Goal: Task Accomplishment & Management: Use online tool/utility

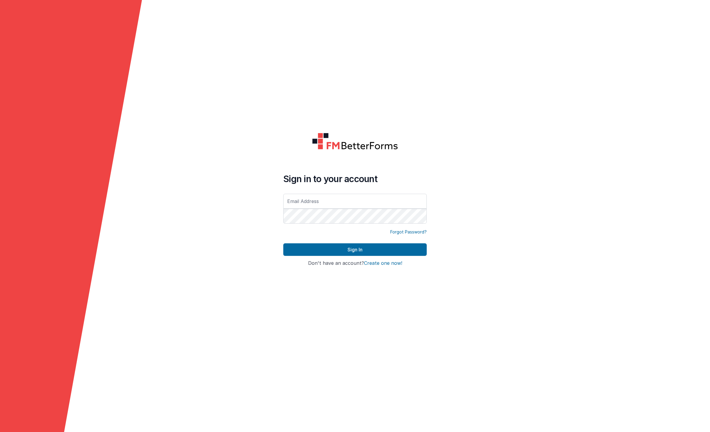
click at [328, 200] on input "text" at bounding box center [354, 201] width 143 height 15
click at [221, 214] on form "Sign in to your account Forgot Password? Sign In Sign in with Google Don't have…" at bounding box center [355, 216] width 710 height 432
click at [293, 204] on input "text" at bounding box center [354, 201] width 143 height 15
type input "rmertzic@accsedu.org"
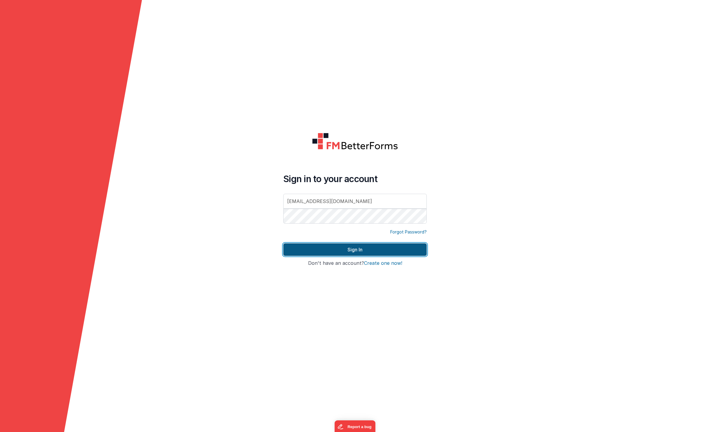
click at [371, 248] on button "Sign In" at bounding box center [354, 249] width 143 height 13
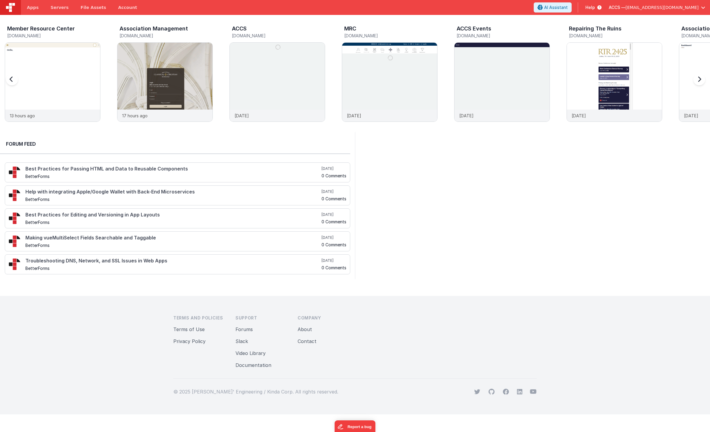
click at [695, 80] on div at bounding box center [698, 83] width 24 height 86
click at [63, 69] on img at bounding box center [52, 90] width 95 height 95
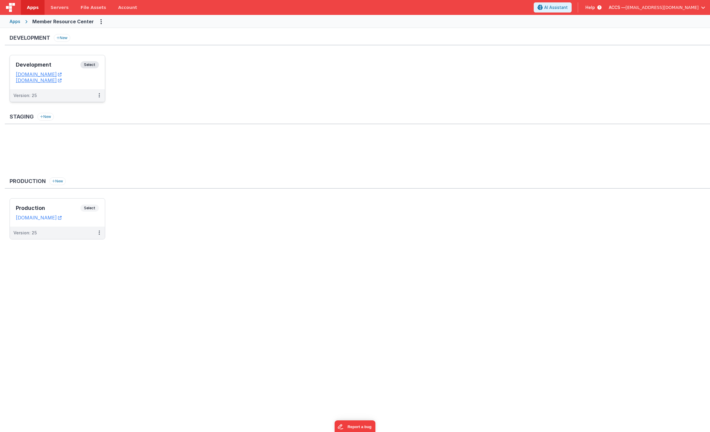
click at [65, 68] on div "Development Select" at bounding box center [57, 66] width 83 height 10
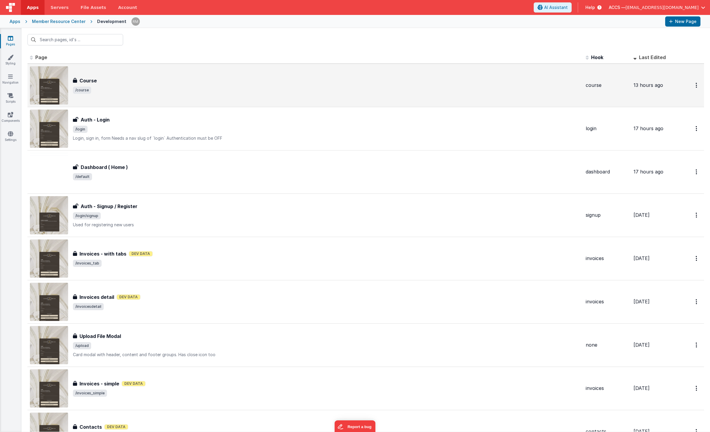
click at [166, 99] on div "Course Course /course" at bounding box center [305, 85] width 551 height 38
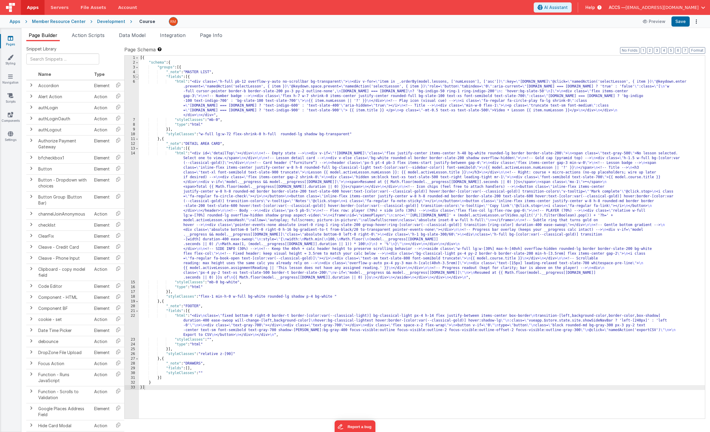
click at [138, 78] on span at bounding box center [136, 77] width 3 height 5
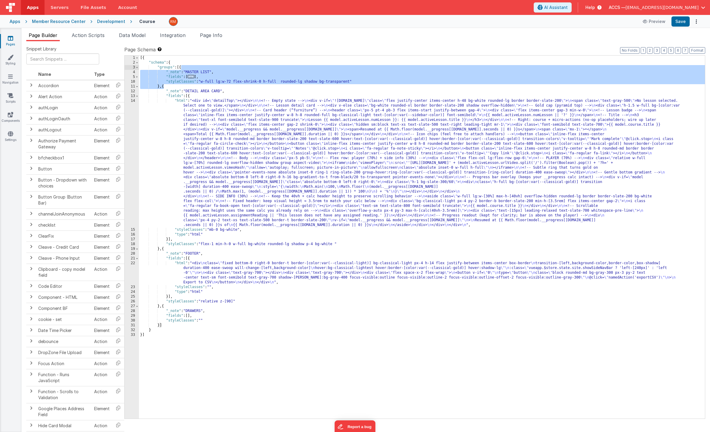
drag, startPoint x: 164, startPoint y: 88, endPoint x: 181, endPoint y: 68, distance: 26.5
click at [181, 68] on div "[{ "schema" : { "groups" : [{ "_note" : "MASTER LIST" , "fields" : [ ... ] , "s…" at bounding box center [422, 242] width 566 height 373
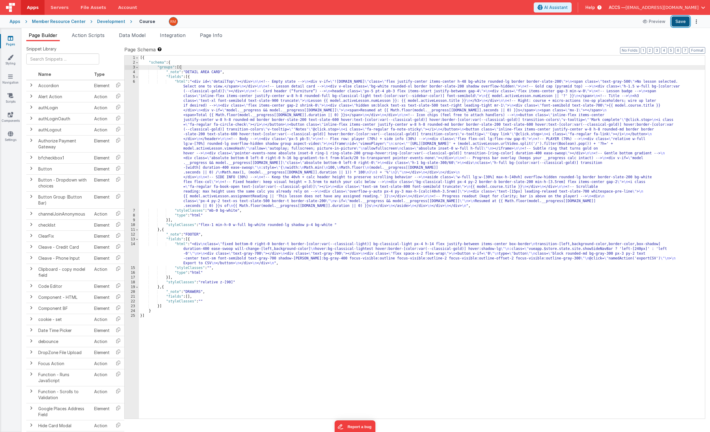
click at [675, 23] on button "Save" at bounding box center [680, 21] width 18 height 10
click at [127, 36] on span "Data Model" at bounding box center [132, 35] width 27 height 6
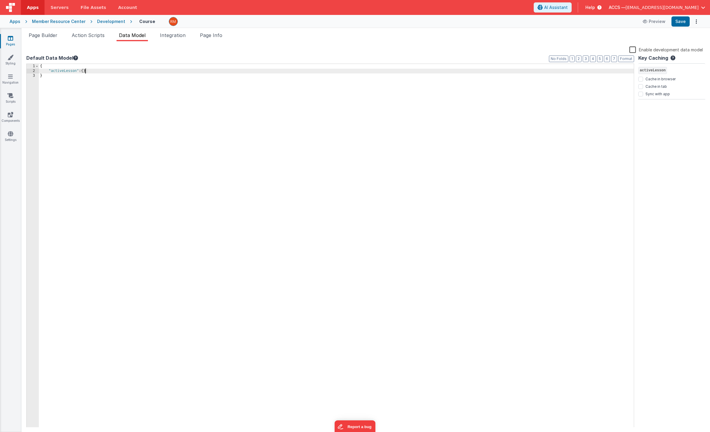
click at [85, 72] on div "{ "activeLesson" : { } }" at bounding box center [336, 250] width 595 height 373
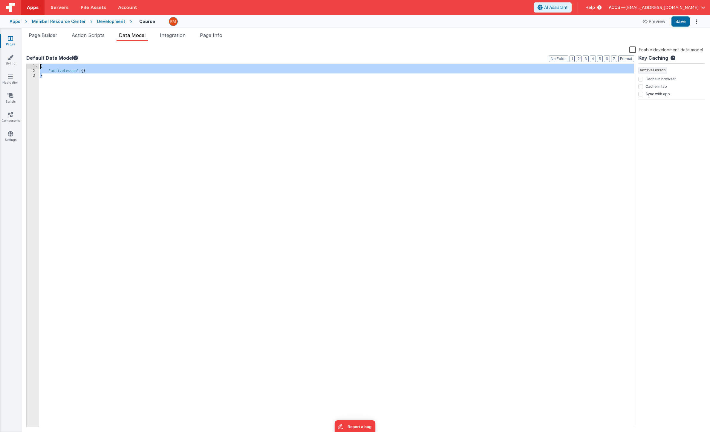
drag, startPoint x: 41, startPoint y: 88, endPoint x: 29, endPoint y: 60, distance: 29.8
click at [29, 60] on div "Default Data Model Format 7 6 5 4 3 2 1 No Folds 1 2 3 { "activeLesson" : { } }…" at bounding box center [329, 240] width 607 height 373
click at [141, 36] on span "Data Model" at bounding box center [132, 35] width 27 height 6
click at [634, 50] on label "Enable development data model" at bounding box center [665, 49] width 73 height 7
click at [0, 0] on input "Enable development data model" at bounding box center [0, 0] width 0 height 0
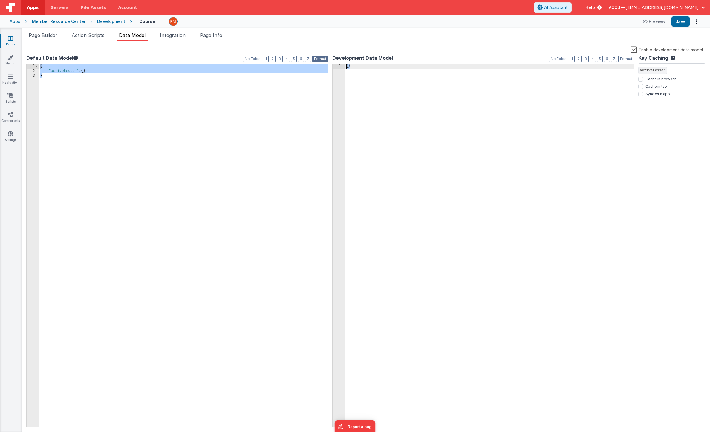
drag, startPoint x: 370, startPoint y: 70, endPoint x: 313, endPoint y: 56, distance: 58.5
click at [313, 56] on div "Default Data Model Format 7 6 5 4 3 2 1 No Folds 1 2 3 { "activeLesson" : { } }…" at bounding box center [365, 240] width 679 height 373
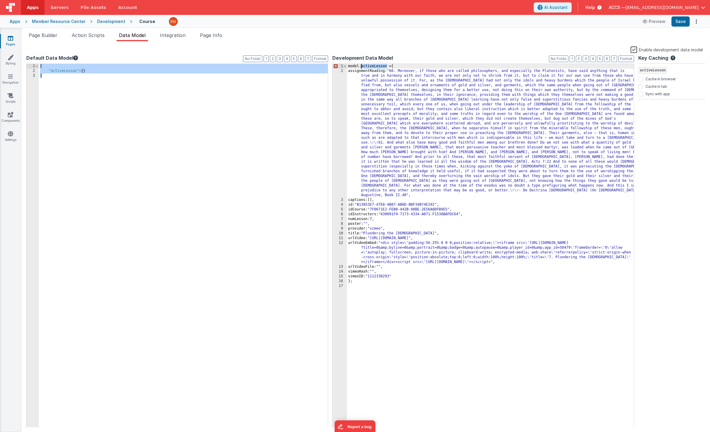
drag, startPoint x: 386, startPoint y: 66, endPoint x: 361, endPoint y: 67, distance: 24.5
click at [361, 67] on div "model.activeLesson = { assignmentReading: "60. Moreover, if those who are calle…" at bounding box center [490, 250] width 287 height 373
click at [368, 66] on div "model. = { assignmentReading: "60. Moreover, if those who are called philosophe…" at bounding box center [490, 250] width 287 height 373
click at [368, 68] on div "{ assignmentReading: "60. Moreover, if those who are called philosophers, and e…" at bounding box center [490, 250] width 287 height 373
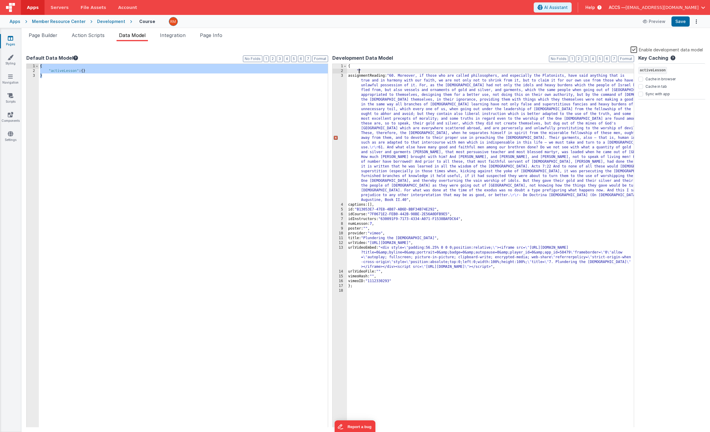
paste textarea
click at [353, 77] on div "{ "activeLesson" : { assignmentReading: "60. Moreover, if those who are called …" at bounding box center [490, 250] width 287 height 373
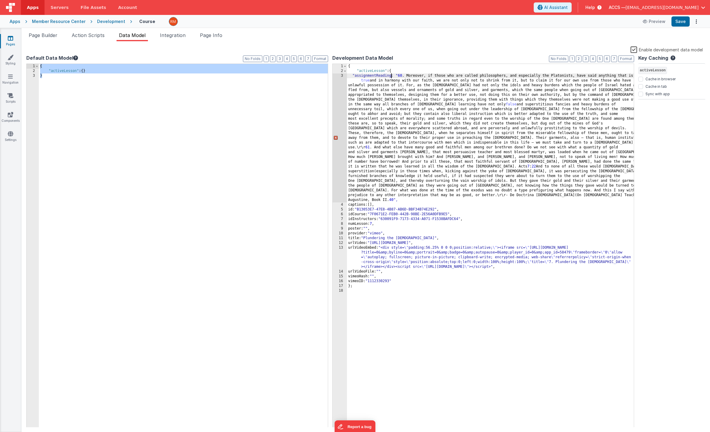
click at [391, 75] on div "{ "activeLesson" : { "assignmentReading: " 60 . Moreover, if those who are call…" at bounding box center [490, 250] width 287 height 373
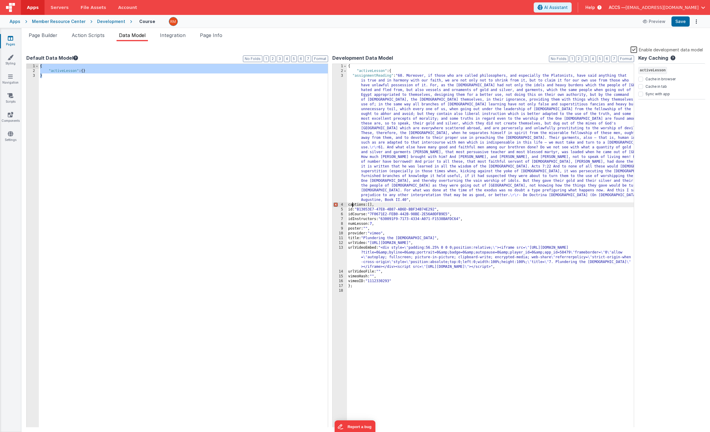
click at [352, 205] on div "{ "activeLesson" : { "assignmentReading" : "60. Moreover, if those who are call…" at bounding box center [490, 250] width 287 height 373
click at [372, 204] on div "{ "activeLesson" : { "assignmentReading" : "60. Moreover, if those who are call…" at bounding box center [490, 250] width 287 height 373
click at [352, 210] on div "{ "activeLesson" : { "assignmentReading" : "60. Moreover, if those who are call…" at bounding box center [490, 250] width 287 height 373
click at [358, 210] on div "{ "activeLesson" : { "assignmentReading" : "60. Moreover, if those who are call…" at bounding box center [490, 250] width 287 height 373
click at [352, 215] on div "{ "activeLesson" : { "assignmentReading" : "60. Moreover, if those who are call…" at bounding box center [490, 250] width 287 height 373
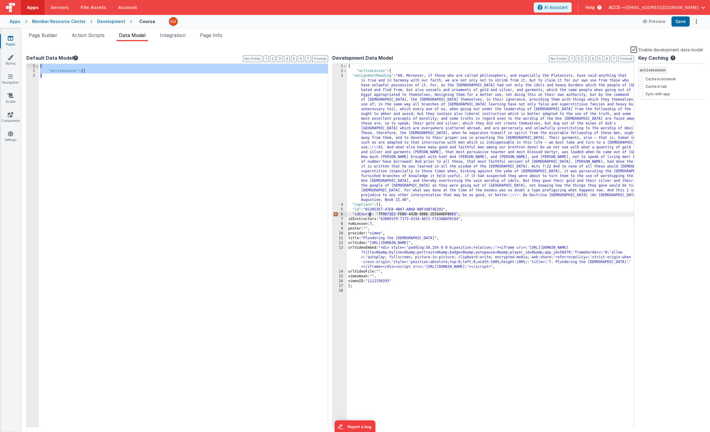
click at [370, 215] on div "{ "activeLesson" : { "assignmentReading" : "60. Moreover, if those who are call…" at bounding box center [490, 250] width 287 height 373
click at [371, 216] on div "{ "activeLesson" : { "assignmentReading" : "60. Moreover, if those who are call…" at bounding box center [490, 250] width 287 height 373
click at [353, 219] on div "{ "activeLesson" : { "assignmentReading" : "60. Moreover, if those who are call…" at bounding box center [490, 250] width 287 height 373
click at [381, 220] on div "{ "activeLesson" : { "assignmentReading" : "60. Moreover, if those who are call…" at bounding box center [490, 250] width 287 height 373
click at [352, 224] on div "{ "activeLesson" : { "assignmentReading" : "60. Moreover, if those who are call…" at bounding box center [490, 250] width 287 height 373
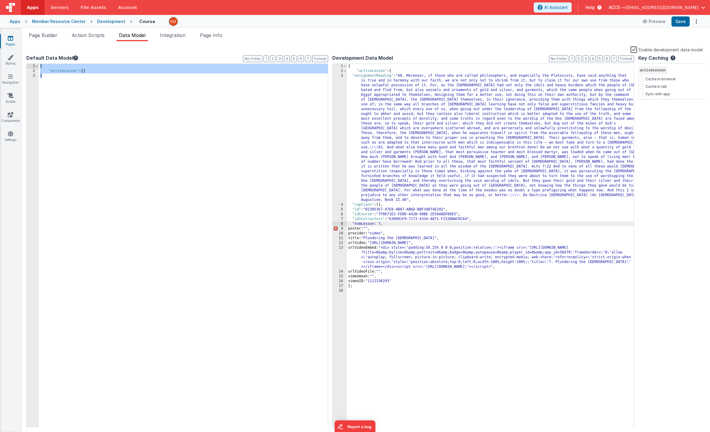
click at [373, 225] on div "{ "activeLesson" : { "assignmentReading" : "60. Moreover, if those who are call…" at bounding box center [490, 250] width 287 height 373
click at [352, 229] on div "{ "activeLesson" : { "assignmentReading" : "60. Moreover, if those who are call…" at bounding box center [490, 250] width 287 height 373
click at [367, 229] on div "{ "activeLesson" : { "assignmentReading" : "60. Moreover, if those who are call…" at bounding box center [490, 250] width 287 height 373
click at [352, 235] on div "{ "activeLesson" : { "assignmentReading" : "60. Moreover, if those who are call…" at bounding box center [490, 250] width 287 height 373
click at [371, 234] on div "{ "activeLesson" : { "assignmentReading" : "60. Moreover, if those who are call…" at bounding box center [490, 250] width 287 height 373
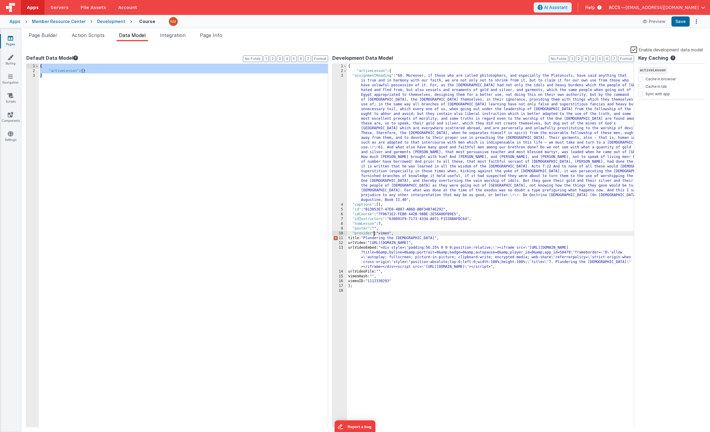
click at [353, 238] on div "{ "activeLesson" : { "assignmentReading" : "60. Moreover, if those who are call…" at bounding box center [490, 250] width 287 height 373
click at [365, 238] on div "{ "activeLesson" : { "assignmentReading" : "60. Moreover, if those who are call…" at bounding box center [490, 250] width 287 height 373
click at [352, 243] on div "{ "activeLesson" : { "assignmentReading" : "60. Moreover, if those who are call…" at bounding box center [490, 250] width 287 height 373
click at [371, 243] on div "{ "activeLesson" : { "assignmentReading" : "60. Moreover, if those who are call…" at bounding box center [490, 250] width 287 height 373
click at [352, 248] on div "{ "activeLesson" : { "assignmentReading" : "60. Moreover, if those who are call…" at bounding box center [490, 250] width 287 height 373
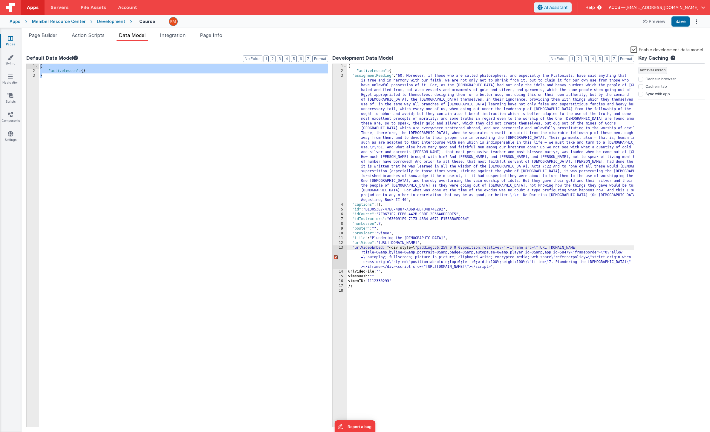
click at [382, 248] on div "{ "activeLesson" : { "assignmentReading" : "60. Moreover, if those who are call…" at bounding box center [490, 250] width 287 height 373
click at [351, 271] on div "{ "activeLesson" : { "assignmentReading" : "60. Moreover, if those who are call…" at bounding box center [490, 250] width 287 height 373
click at [380, 272] on div "{ "activeLesson" : { "assignmentReading" : "60. Moreover, if those who are call…" at bounding box center [490, 250] width 287 height 373
click at [353, 277] on div "{ "activeLesson" : { "assignmentReading" : "60. Moreover, if those who are call…" at bounding box center [490, 250] width 287 height 373
click at [373, 277] on div "{ "activeLesson" : { "assignmentReading" : "60. Moreover, if those who are call…" at bounding box center [490, 250] width 287 height 373
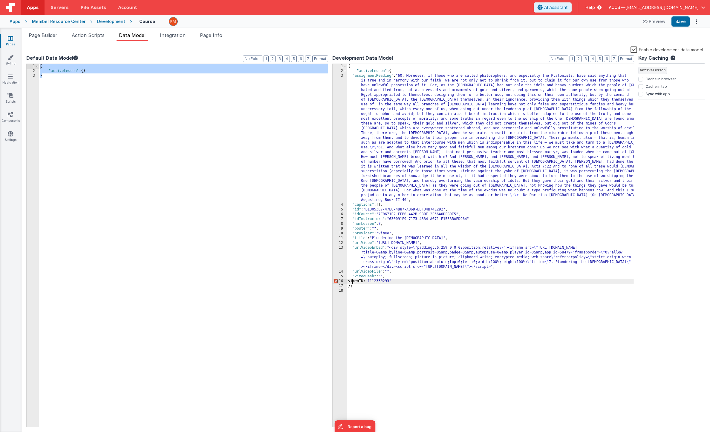
click at [352, 281] on div "{ "activeLesson" : { "assignmentReading" : "60. Moreover, if those who are call…" at bounding box center [490, 250] width 287 height 373
click at [370, 282] on div "{ "activeLesson" : { "assignmentReading" : "60. Moreover, if those who are call…" at bounding box center [490, 250] width 287 height 373
click at [370, 289] on div "{ "activeLesson" : { "assignmentReading" : "60. Moreover, if those who are call…" at bounding box center [490, 250] width 287 height 373
click at [356, 288] on div "{ "activeLesson" : { "assignmentReading" : "60. Moreover, if those who are call…" at bounding box center [490, 250] width 287 height 373
click at [360, 297] on div "{ "activeLesson" : { "assignmentReading" : "60. Moreover, if those who are call…" at bounding box center [490, 250] width 287 height 373
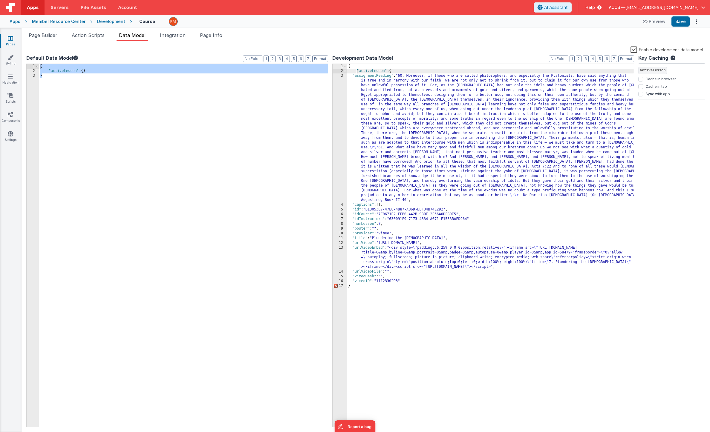
click at [357, 73] on div "{ "activeLesson" : { "assignmentReading" : "60. Moreover, if those who are call…" at bounding box center [490, 250] width 287 height 373
click at [363, 288] on div "{ "activeLesson" : { "assignmentReading" : "60. Moreover, if those who are call…" at bounding box center [490, 250] width 287 height 373
click at [626, 59] on button "Format" at bounding box center [626, 59] width 16 height 7
click at [680, 21] on button "Save" at bounding box center [680, 21] width 18 height 10
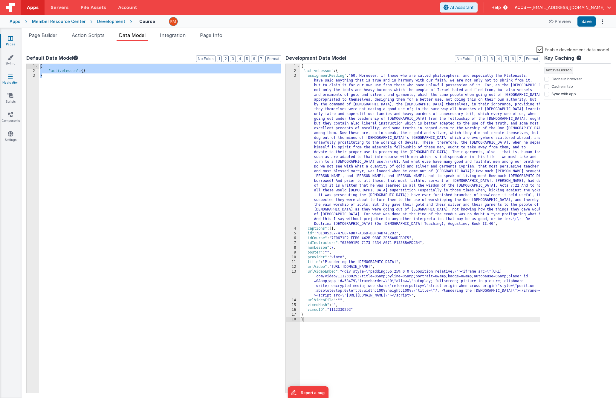
click at [7, 82] on link "Navigation" at bounding box center [11, 79] width 22 height 12
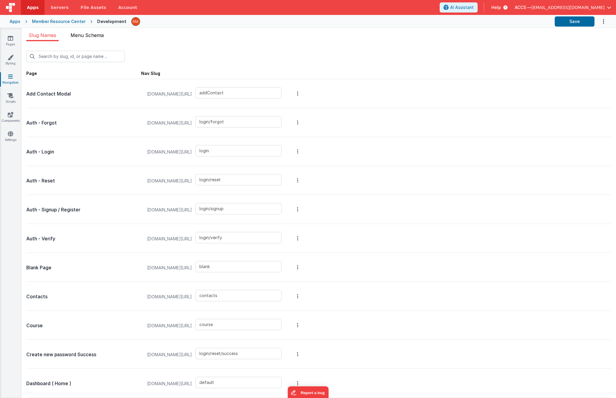
click at [88, 40] on li "Menu Schema" at bounding box center [87, 37] width 38 height 10
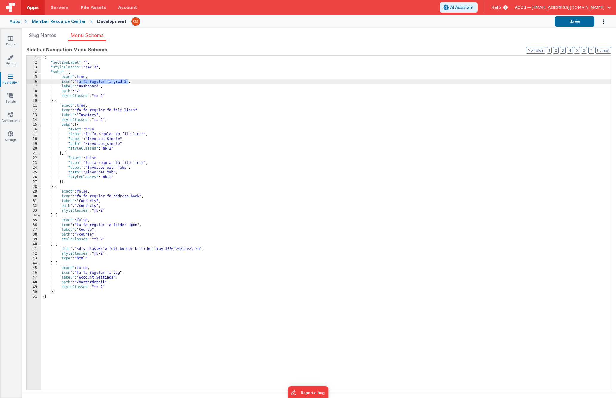
drag, startPoint x: 128, startPoint y: 83, endPoint x: 79, endPoint y: 82, distance: 49.0
click at [79, 82] on div "[{ "sectionLabel" : "" , "styleClasses" : "!mx-3" , "subs" : [{ "exact" : true …" at bounding box center [326, 228] width 570 height 344
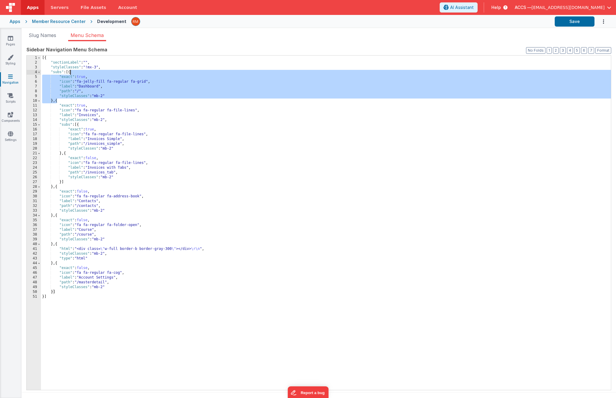
drag, startPoint x: 56, startPoint y: 103, endPoint x: 70, endPoint y: 73, distance: 33.5
click at [70, 73] on div "[{ "sectionLabel" : "" , "styleClasses" : "!mx-3" , "subs" : [{ "exact" : true …" at bounding box center [326, 228] width 570 height 344
click at [43, 317] on div "[{ "sectionLabel" : "" , "styleClasses" : "!mx-3" , "subs" : [{ "exact" : true …" at bounding box center [326, 228] width 570 height 344
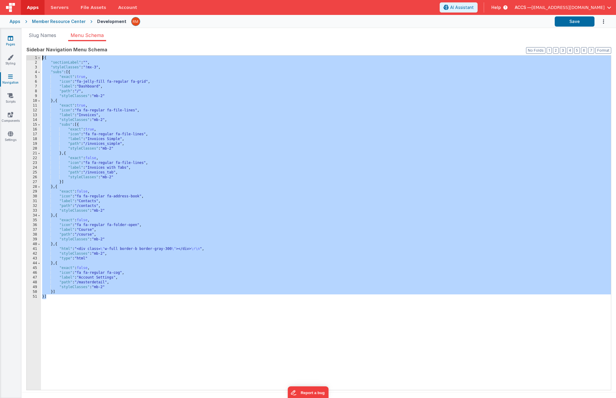
drag, startPoint x: 55, startPoint y: 303, endPoint x: 10, endPoint y: 37, distance: 269.2
click at [10, 37] on section "Pages Styling Navigation Scripts Components Settings Slug Names Menu Schema New…" at bounding box center [308, 213] width 616 height 370
click at [9, 64] on link "Styling" at bounding box center [11, 60] width 22 height 12
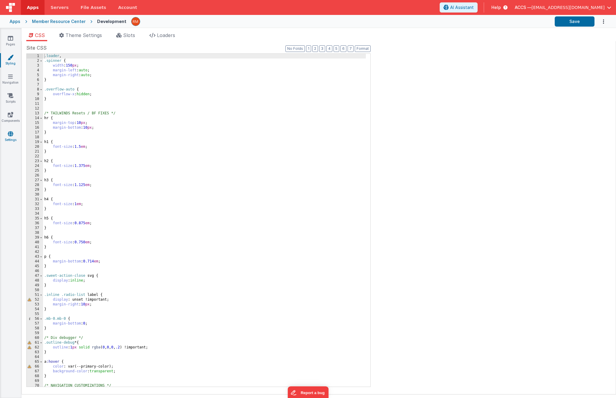
click at [13, 138] on link "Settings" at bounding box center [11, 137] width 22 height 12
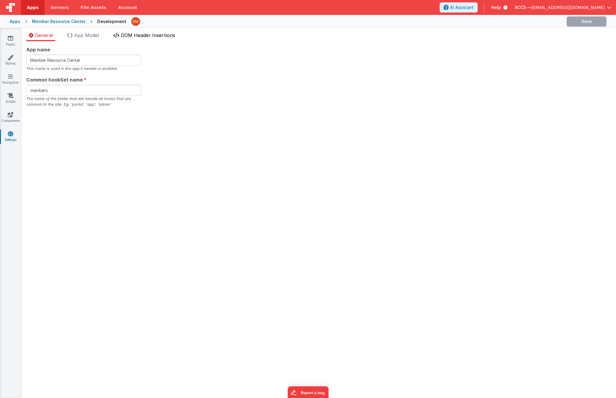
click at [137, 39] on li "DOM Header Insertions" at bounding box center [144, 37] width 67 height 10
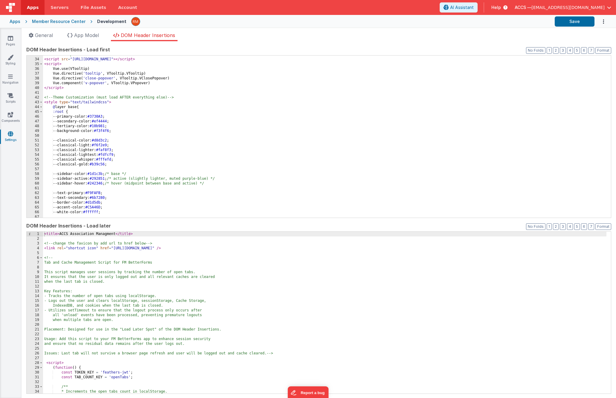
scroll to position [156, 0]
click at [127, 139] on div "<!-- V-tooltip --> < script src = "https://unpkg.com/v-tooltip" > </ script > <…" at bounding box center [324, 138] width 563 height 172
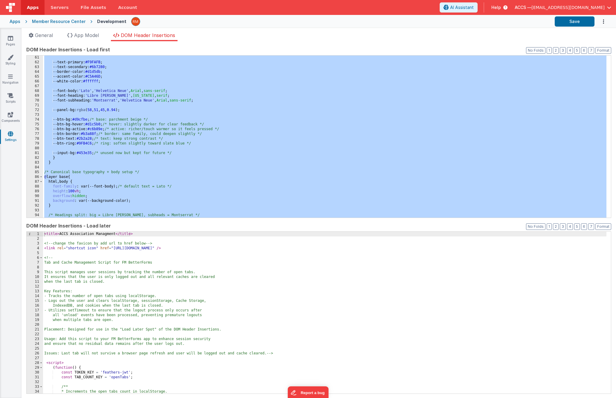
scroll to position [333, 0]
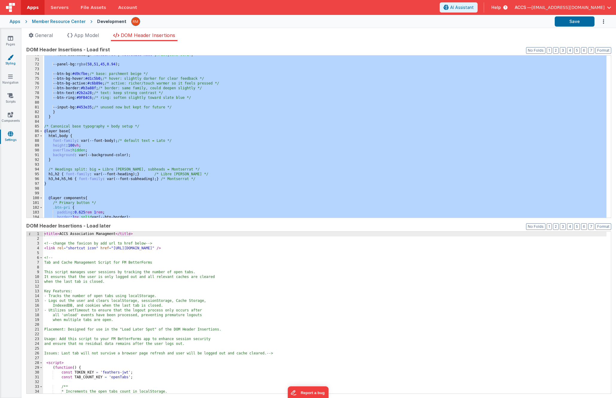
click at [13, 61] on link "Styling" at bounding box center [11, 60] width 22 height 12
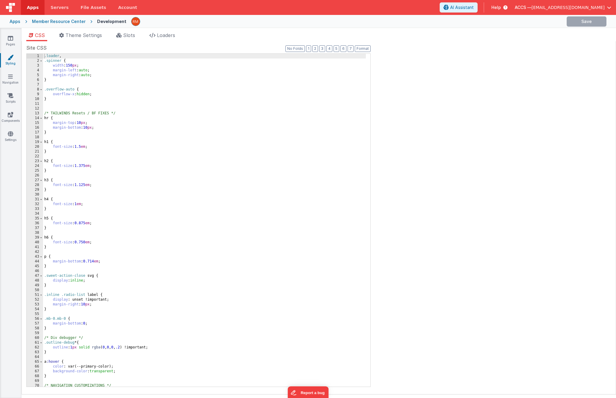
click at [156, 211] on div ".loader , .spinner { width : 150 px ; margin-left : auto ; margin-right : auto …" at bounding box center [204, 225] width 323 height 343
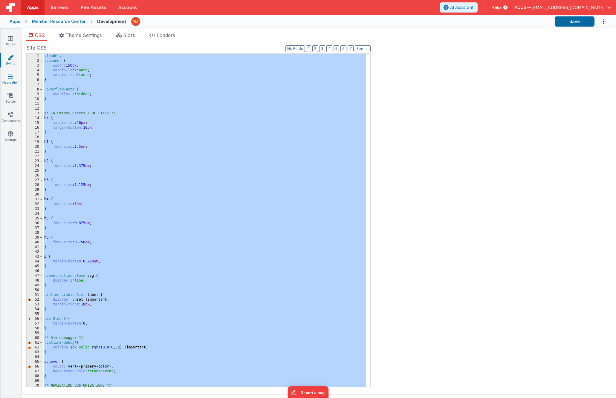
click at [13, 82] on link "Navigation" at bounding box center [11, 79] width 22 height 12
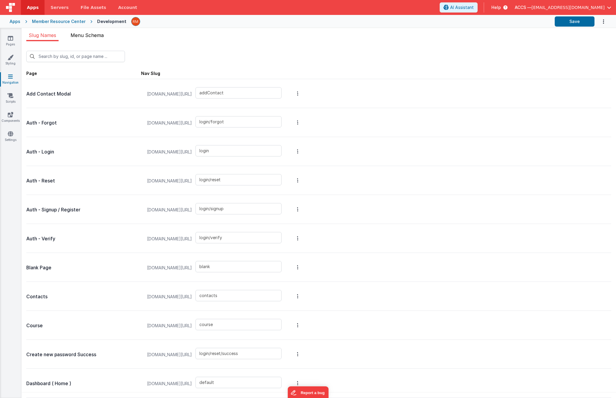
click at [77, 36] on span "Menu Schema" at bounding box center [86, 35] width 33 height 6
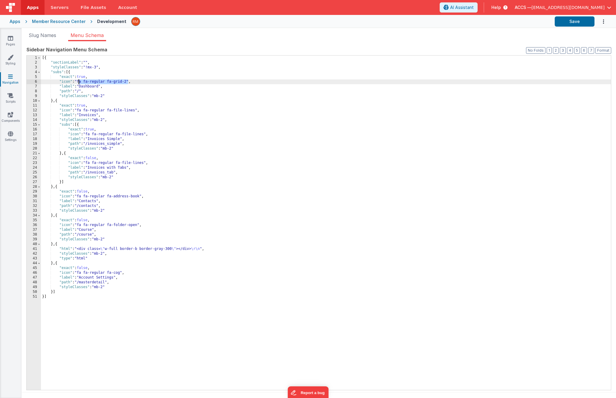
drag, startPoint x: 128, startPoint y: 82, endPoint x: 80, endPoint y: 81, distance: 48.4
click at [80, 81] on div "[{ "sectionLabel" : "" , "styleClasses" : "!mx-3" , "subs" : [{ "exact" : true …" at bounding box center [326, 228] width 570 height 344
click at [576, 24] on button "Save" at bounding box center [574, 21] width 40 height 10
